Goal: Information Seeking & Learning: Find contact information

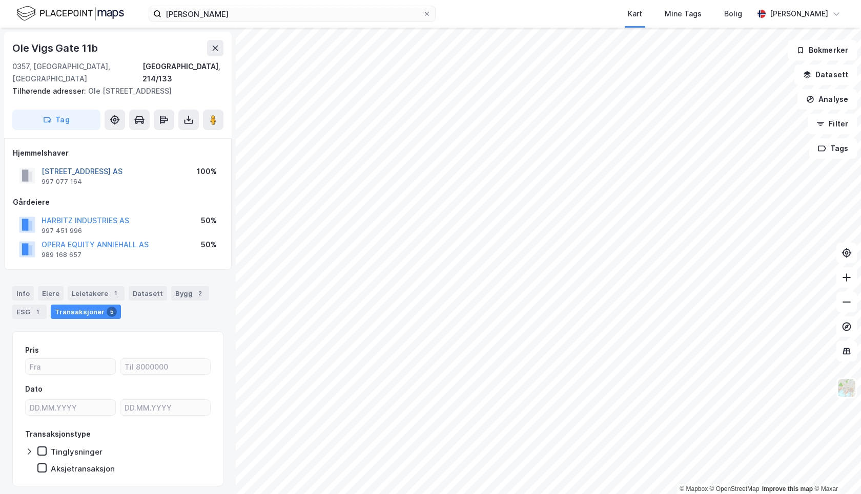
click at [0, 0] on button "[STREET_ADDRESS] AS" at bounding box center [0, 0] width 0 height 0
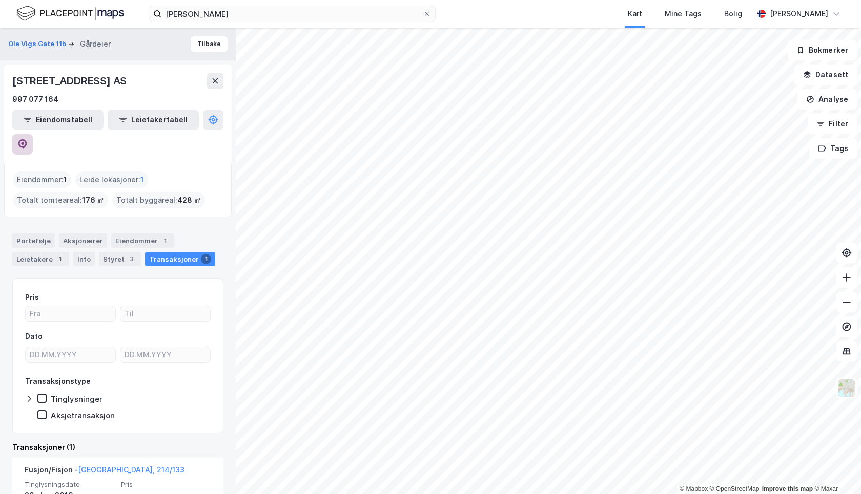
click at [28, 139] on icon at bounding box center [22, 144] width 10 height 10
